Goal: Task Accomplishment & Management: Manage account settings

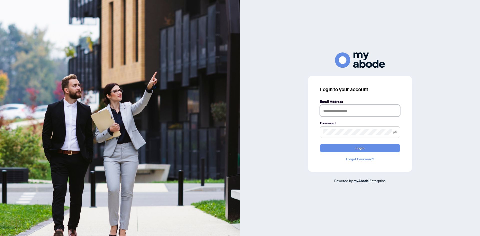
click at [347, 113] on input "text" at bounding box center [360, 111] width 80 height 12
type input "**********"
click at [352, 151] on button "Login" at bounding box center [360, 148] width 80 height 9
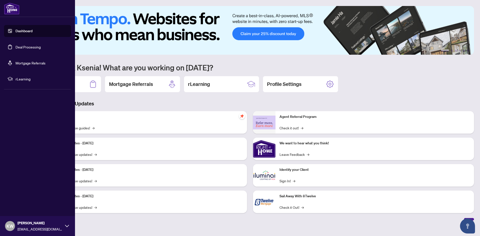
click at [16, 46] on link "Deal Processing" at bounding box center [28, 47] width 25 height 5
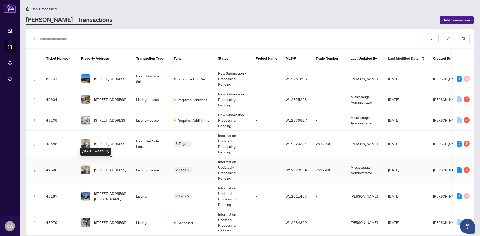
click at [118, 167] on span "[STREET_ADDRESS]" at bounding box center [110, 170] width 32 height 6
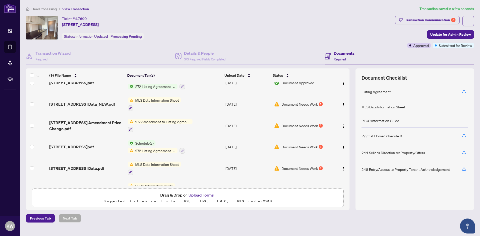
scroll to position [25, 0]
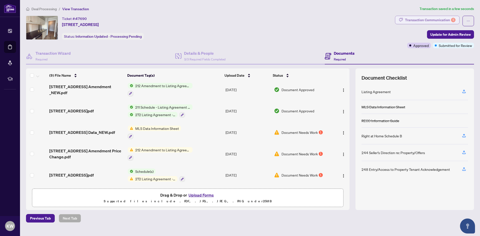
click at [423, 21] on div "Transaction Communication 5" at bounding box center [430, 20] width 51 height 8
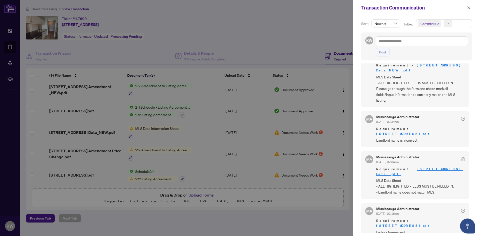
scroll to position [0, 0]
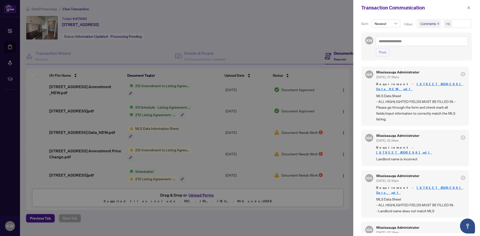
click at [290, 210] on div at bounding box center [240, 118] width 480 height 236
click at [468, 11] on span "button" at bounding box center [469, 8] width 4 height 8
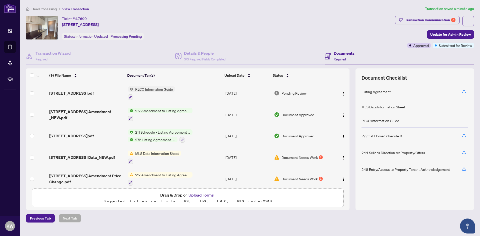
click at [285, 155] on span "Document Needs Work" at bounding box center [300, 158] width 36 height 6
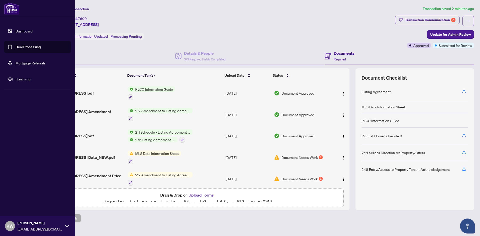
click at [16, 29] on link "Dashboard" at bounding box center [24, 31] width 17 height 5
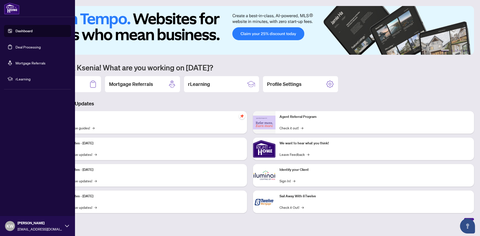
click at [25, 47] on link "Deal Processing" at bounding box center [28, 47] width 25 height 5
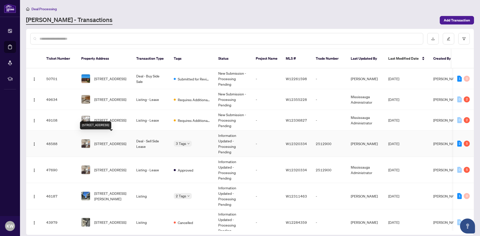
click at [117, 141] on span "[STREET_ADDRESS]" at bounding box center [110, 144] width 32 height 6
